Goal: Register for event/course

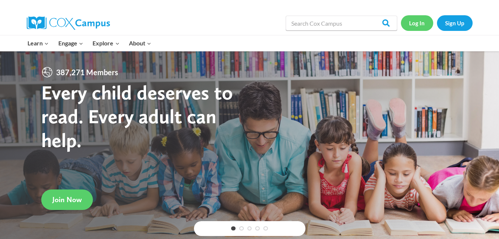
click at [419, 19] on link "Log In" at bounding box center [417, 22] width 32 height 15
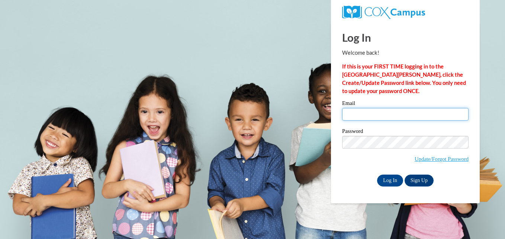
click at [377, 114] on input "Email" at bounding box center [405, 114] width 126 height 13
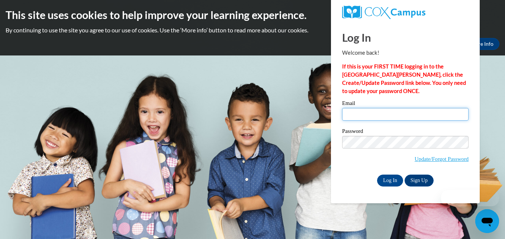
type input "lazarzg6@gmail.com"
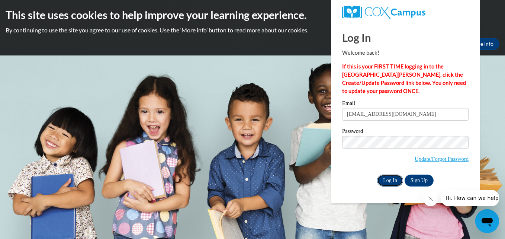
click at [386, 179] on input "Log In" at bounding box center [390, 180] width 26 height 12
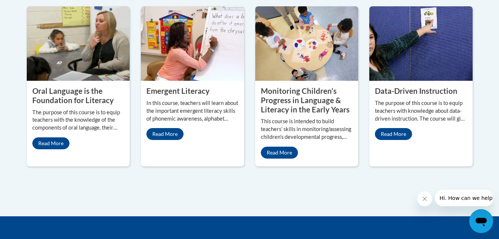
scroll to position [700, 0]
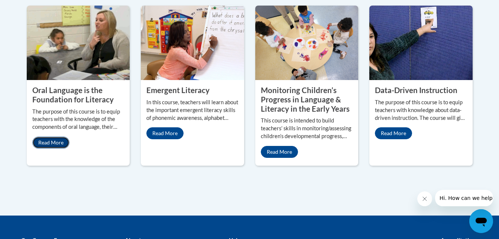
click at [55, 136] on link "Read More" at bounding box center [50, 142] width 37 height 12
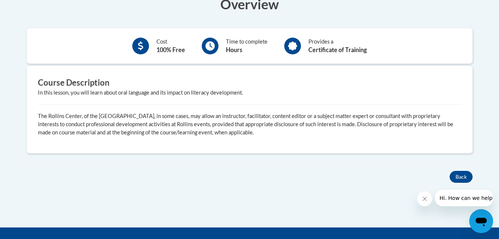
scroll to position [243, 0]
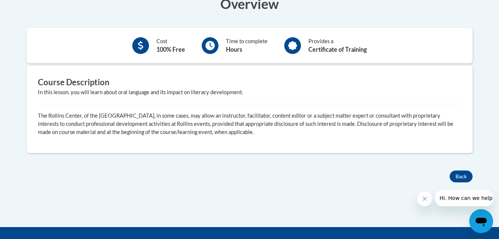
click at [200, 120] on p "The Rollins Center, of the Atlanta Speech School, in some cases, may allow an i…" at bounding box center [250, 124] width 424 height 25
click at [328, 95] on div "In this lesson, you will learn about oral language and its impact on literacy d…" at bounding box center [250, 92] width 424 height 8
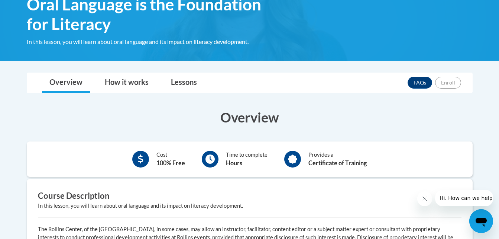
scroll to position [128, 0]
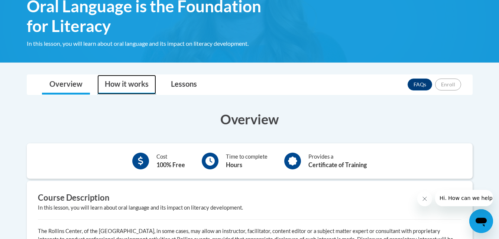
click at [138, 85] on link "How it works" at bounding box center [126, 85] width 59 height 20
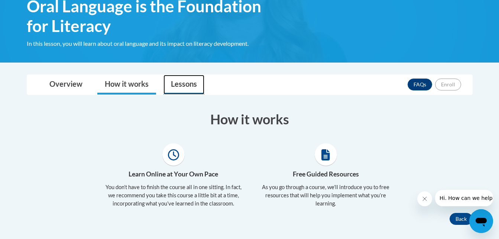
click at [175, 86] on link "Lessons" at bounding box center [184, 85] width 41 height 20
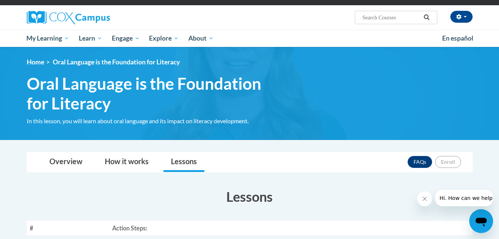
scroll to position [47, 0]
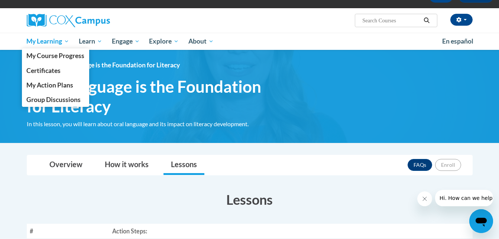
click at [52, 44] on span "My Learning" at bounding box center [47, 41] width 43 height 9
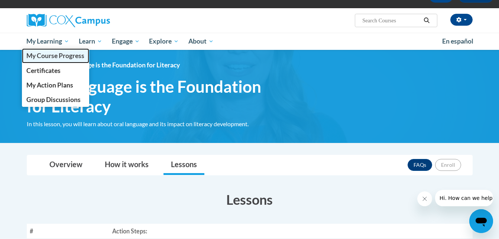
click at [58, 60] on link "My Course Progress" at bounding box center [56, 55] width 68 height 15
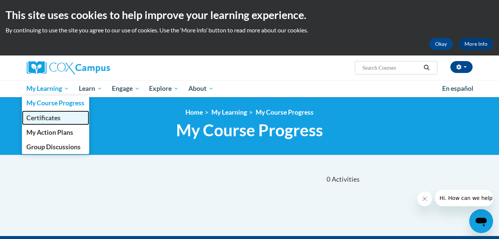
click at [51, 124] on link "Certificates" at bounding box center [56, 117] width 68 height 15
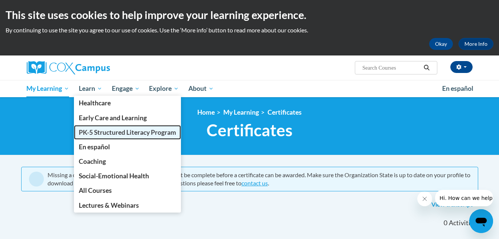
click at [108, 133] on span "PK-5 Structured Literacy Program" at bounding box center [127, 132] width 97 height 8
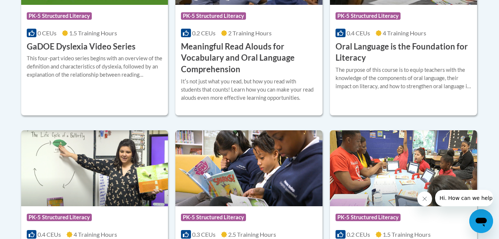
scroll to position [593, 0]
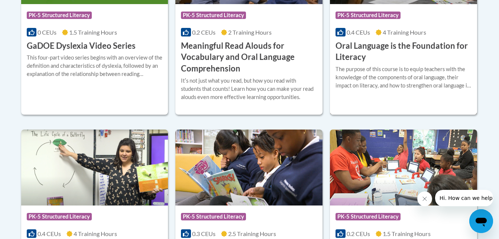
click at [356, 53] on h3 "Oral Language is the Foundation for Literacy" at bounding box center [404, 51] width 136 height 23
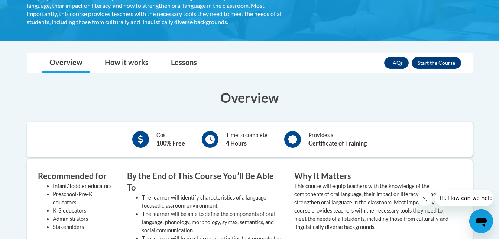
scroll to position [182, 0]
click at [429, 64] on button "Enroll" at bounding box center [436, 63] width 49 height 12
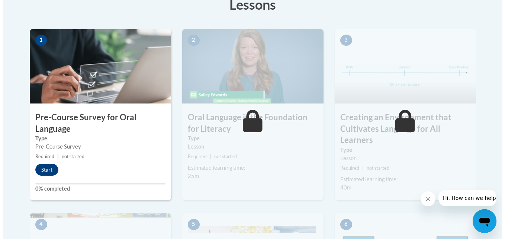
scroll to position [221, 0]
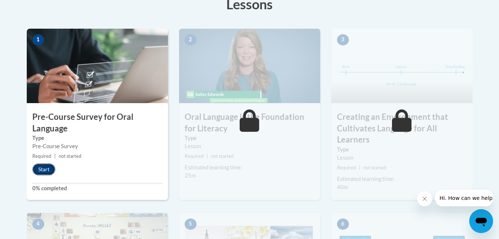
click at [47, 167] on button "Start" at bounding box center [43, 169] width 23 height 12
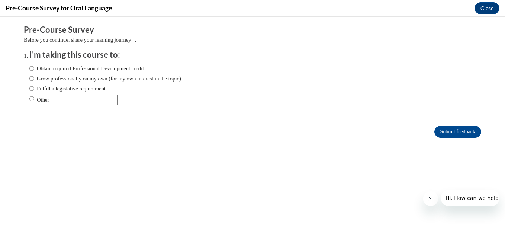
scroll to position [0, 0]
click at [29, 94] on input "Other" at bounding box center [31, 98] width 5 height 8
radio input "true"
click at [76, 102] on input "Other" at bounding box center [83, 99] width 68 height 10
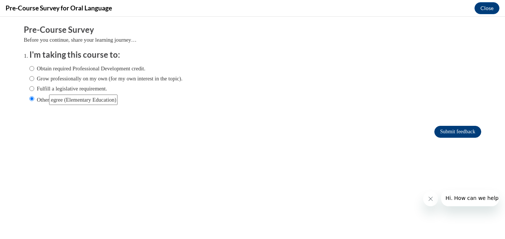
type input "Taking it to earn my degree (Elementary Education)"
click at [441, 134] on input "Submit feedback" at bounding box center [457, 132] width 47 height 12
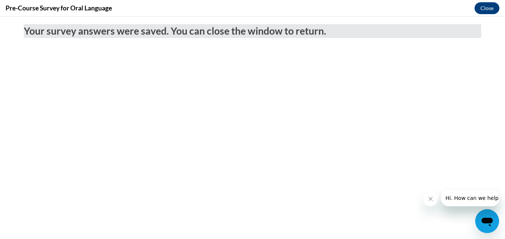
scroll to position [0, 0]
click at [487, 5] on button "Close" at bounding box center [487, 8] width 25 height 12
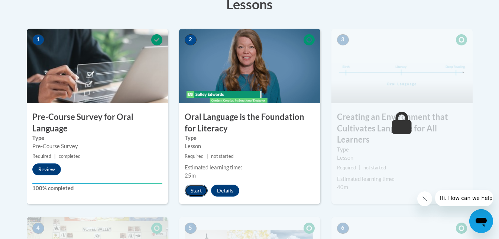
click at [194, 190] on button "Start" at bounding box center [196, 190] width 23 height 12
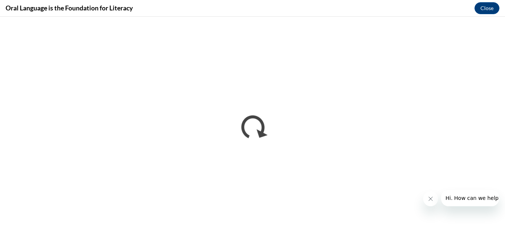
click at [433, 199] on icon "Close message from company" at bounding box center [430, 199] width 6 height 6
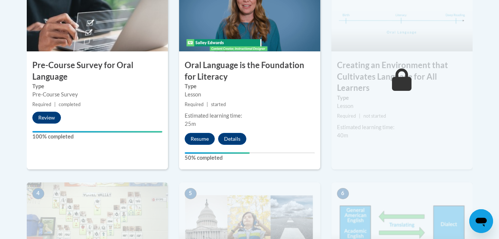
scroll to position [279, 0]
